Goal: Information Seeking & Learning: Learn about a topic

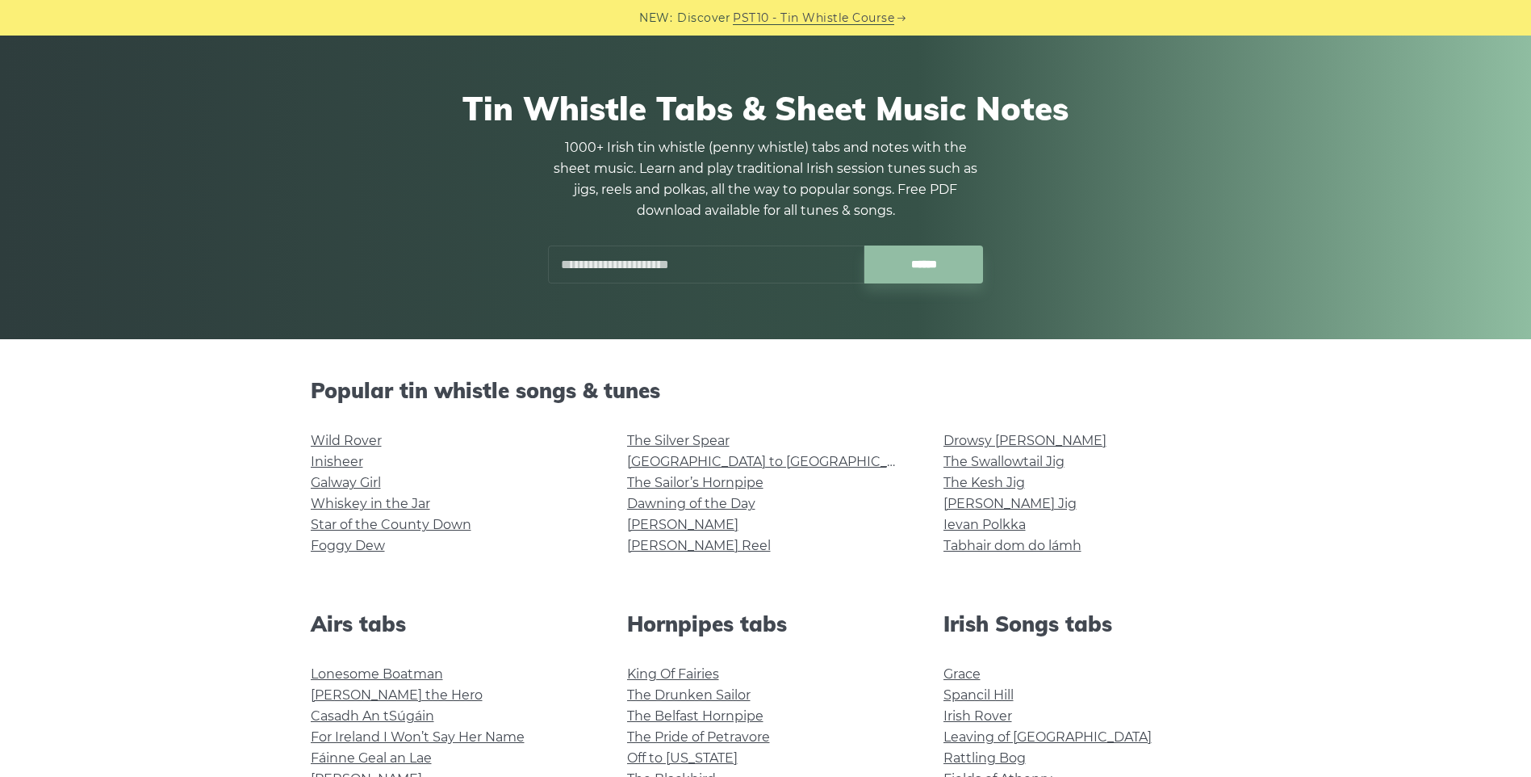
scroll to position [404, 0]
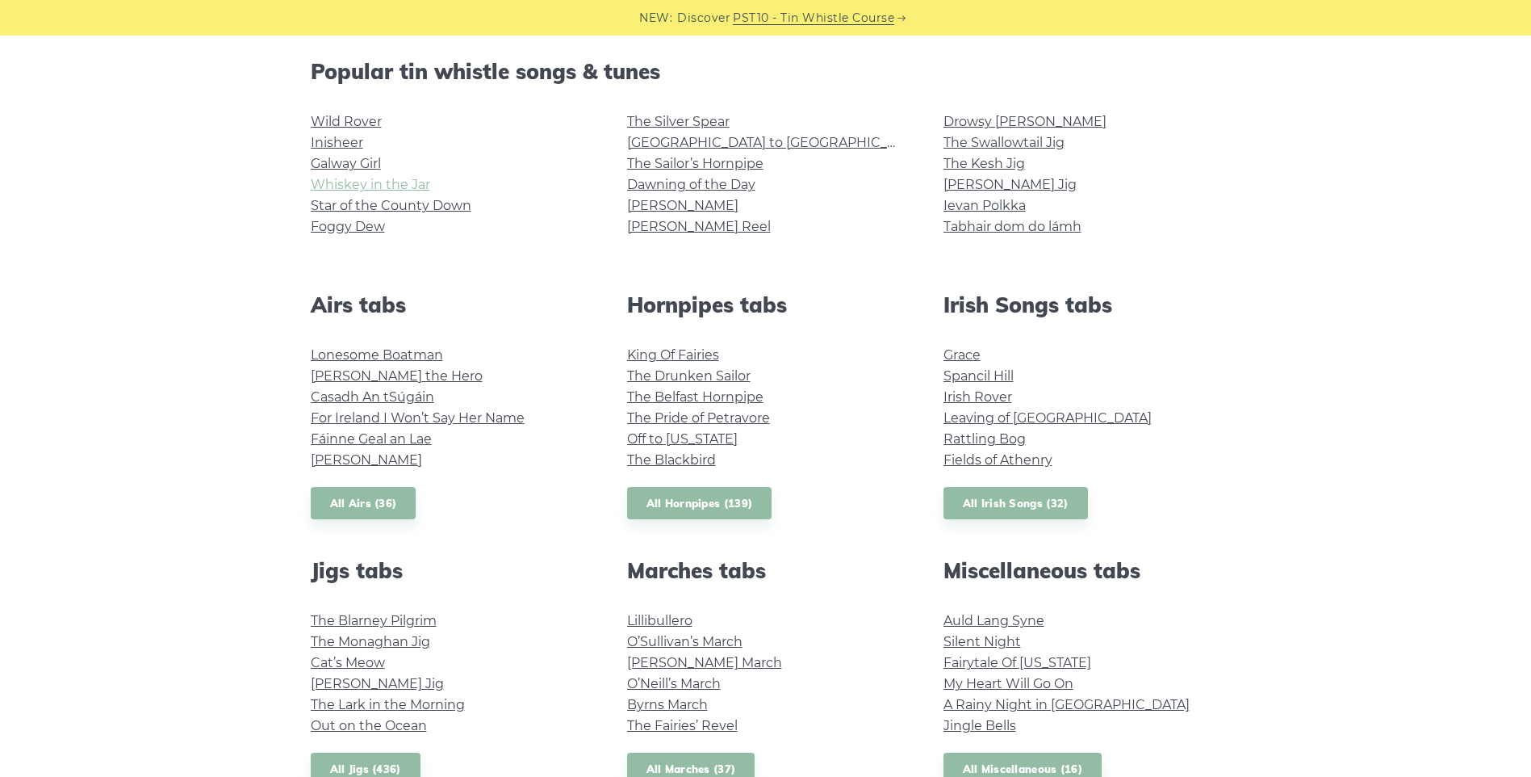
click at [355, 181] on link "Whiskey in the Jar" at bounding box center [370, 184] width 119 height 15
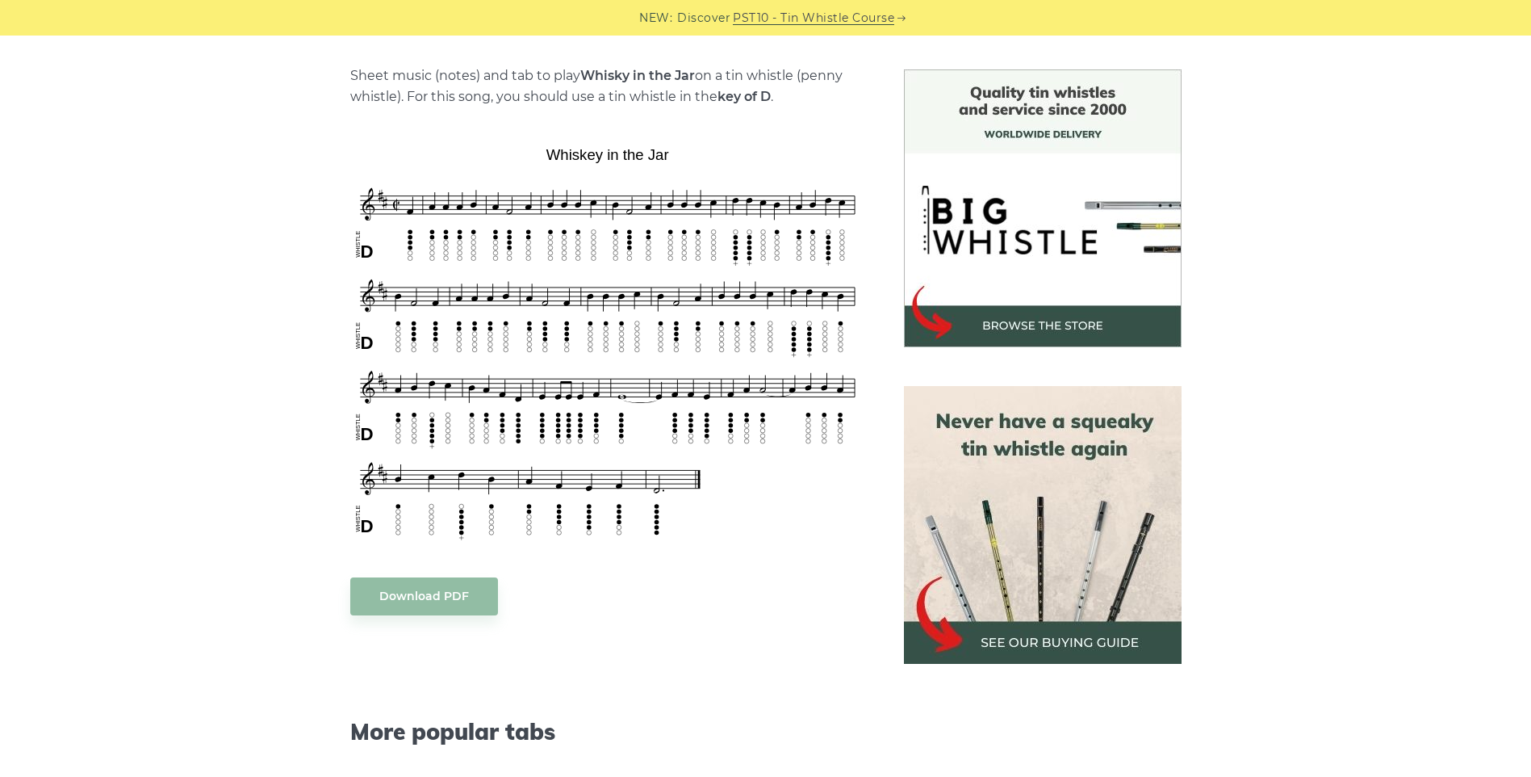
scroll to position [323, 0]
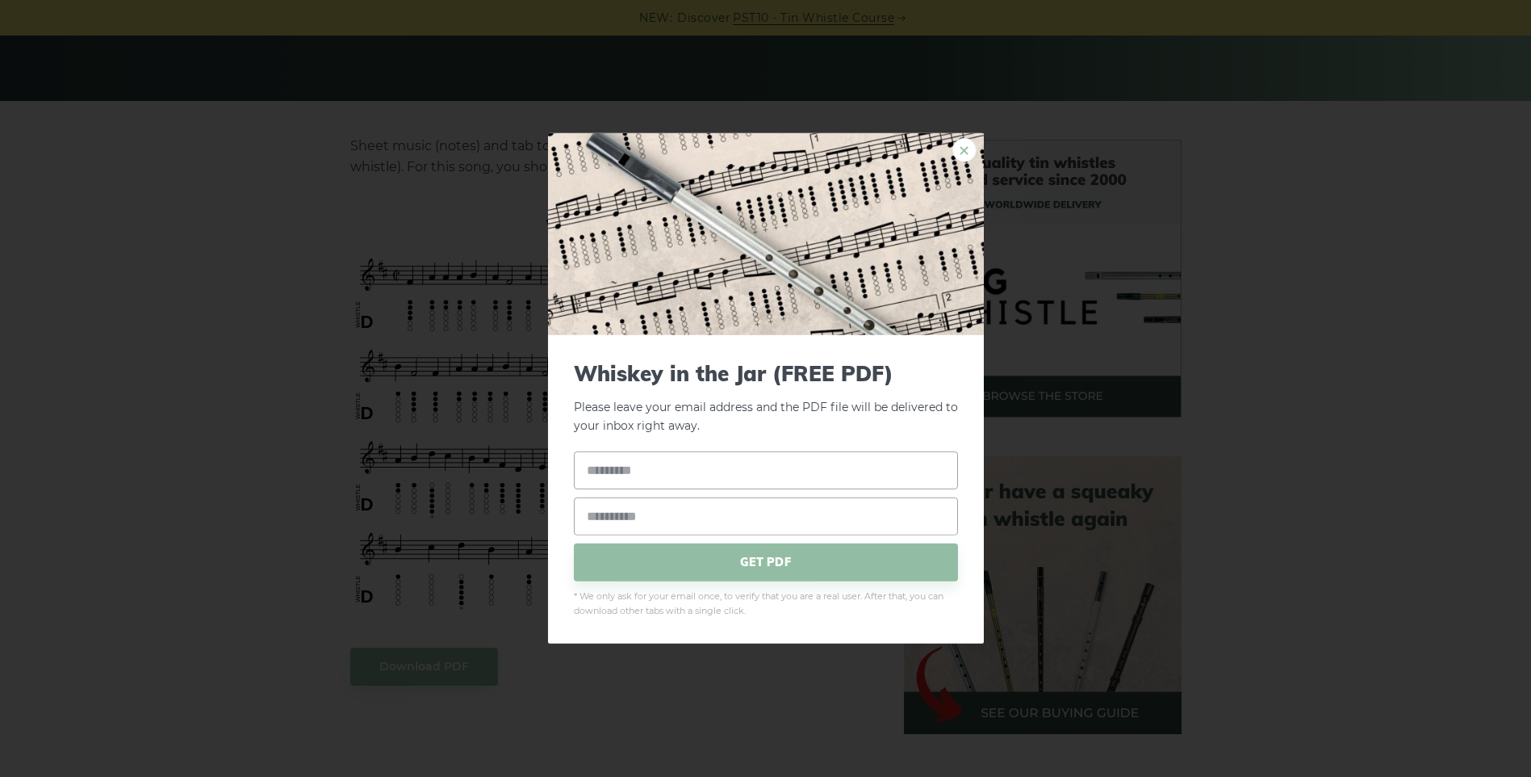
click at [969, 148] on link "×" at bounding box center [965, 150] width 24 height 24
click at [965, 146] on link "×" at bounding box center [965, 150] width 24 height 24
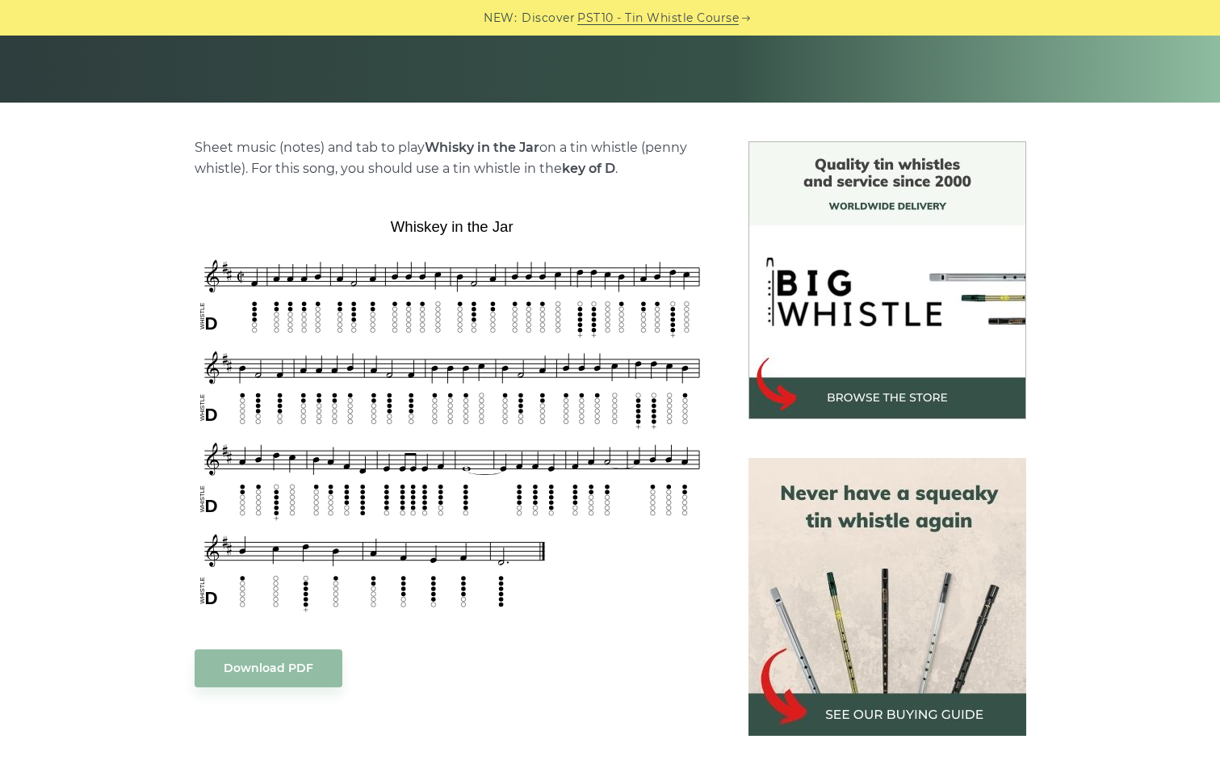
scroll to position [404, 0]
